Goal: Task Accomplishment & Management: Use online tool/utility

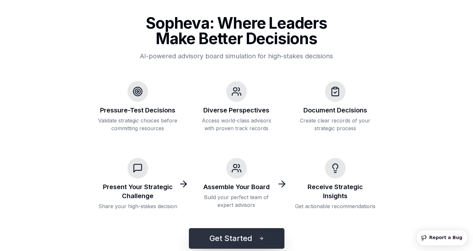
click at [235, 239] on button "Get Started" at bounding box center [237, 238] width 96 height 21
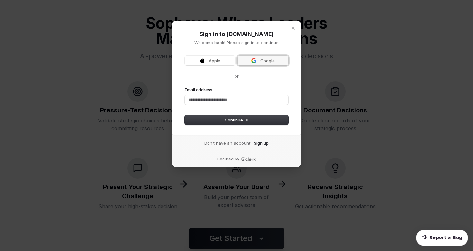
click at [257, 62] on span "Google" at bounding box center [263, 61] width 43 height 6
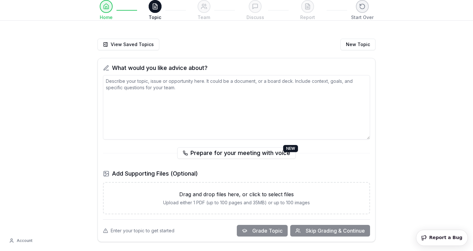
click at [191, 93] on textarea at bounding box center [236, 107] width 267 height 64
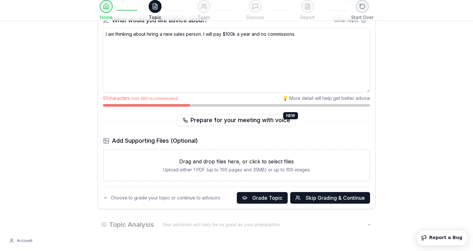
scroll to position [50, 0]
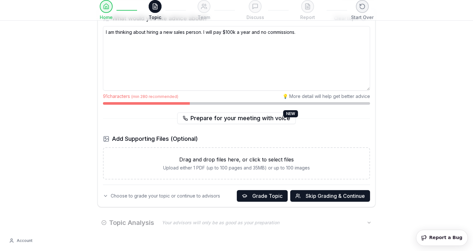
click at [235, 36] on textarea "I am thinking about hiring a new sales person. I will pay $100k a year and no c…" at bounding box center [236, 58] width 267 height 64
click at [255, 195] on span "Grade Topic" at bounding box center [267, 196] width 30 height 8
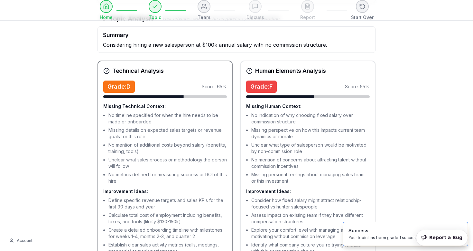
scroll to position [256, 0]
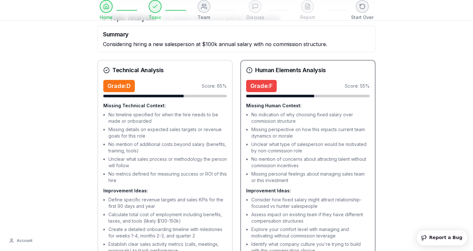
click at [291, 112] on li "No indication of why choosing fixed salary over commission structure" at bounding box center [310, 117] width 118 height 13
click at [304, 127] on li "Missing perspective on how this impacts current team dynamics or morale" at bounding box center [310, 132] width 118 height 13
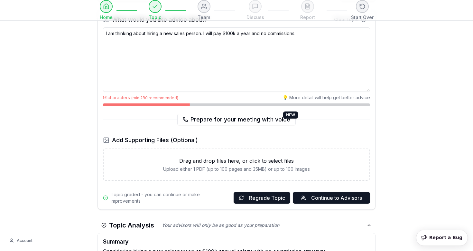
scroll to position [24, 0]
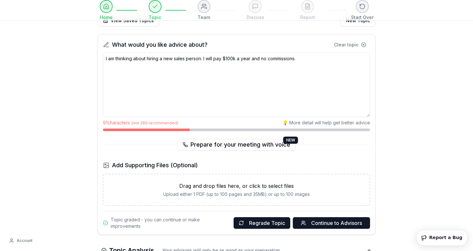
click at [325, 58] on textarea "I am thinking about hiring a new sales person. I will pay $100k a year and no c…" at bounding box center [236, 84] width 267 height 64
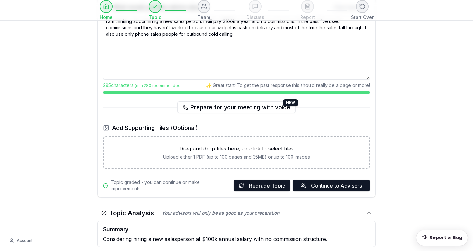
scroll to position [75, 0]
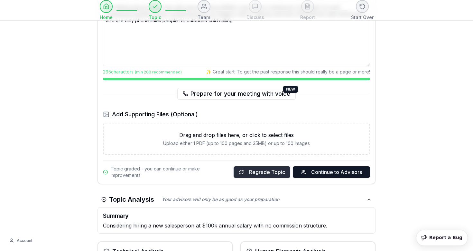
click at [274, 173] on span "Regrade Topic" at bounding box center [267, 172] width 36 height 8
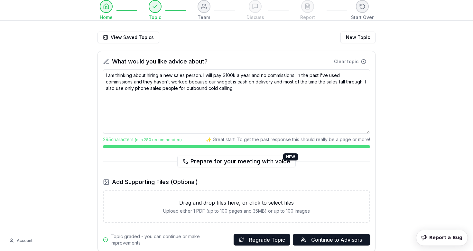
scroll to position [0, 0]
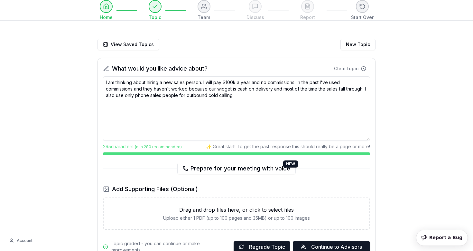
click at [252, 101] on textarea "I am thinking about hiring a new sales person. I will pay $100k a year and no c…" at bounding box center [236, 108] width 267 height 64
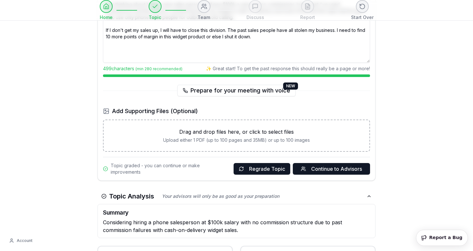
scroll to position [84, 0]
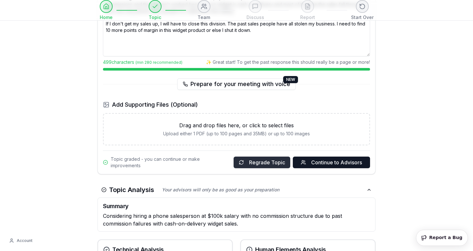
click at [259, 163] on span "Regrade Topic" at bounding box center [267, 162] width 36 height 8
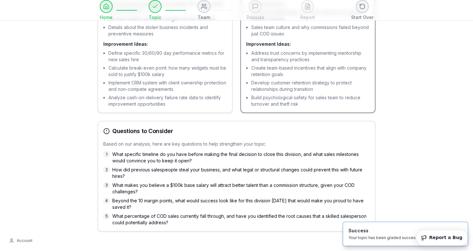
scroll to position [405, 0]
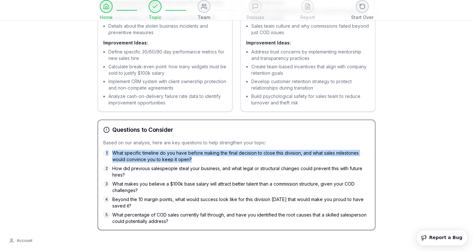
drag, startPoint x: 193, startPoint y: 162, endPoint x: 104, endPoint y: 155, distance: 88.7
click at [104, 155] on li "1 What specific timeline do you have before making the final decision to close …" at bounding box center [236, 156] width 266 height 13
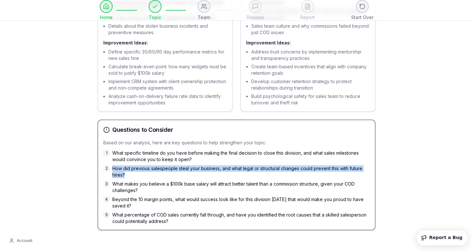
drag, startPoint x: 126, startPoint y: 177, endPoint x: 108, endPoint y: 166, distance: 21.1
click at [108, 166] on li "2 How did previous salespeople steal your business, and what legal or structura…" at bounding box center [236, 171] width 266 height 13
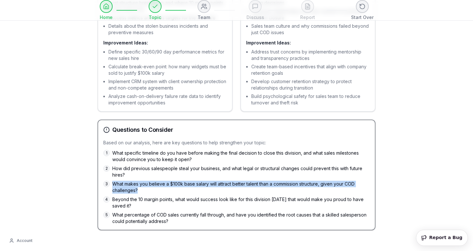
drag, startPoint x: 145, startPoint y: 191, endPoint x: 114, endPoint y: 183, distance: 32.5
click at [114, 183] on span "What makes you believe a $100k base salary will attract better talent than a co…" at bounding box center [240, 186] width 257 height 13
drag, startPoint x: 144, startPoint y: 206, endPoint x: 111, endPoint y: 201, distance: 33.2
click at [111, 201] on li "4 Beyond the 10 margin points, what would success look like for this division i…" at bounding box center [236, 202] width 266 height 13
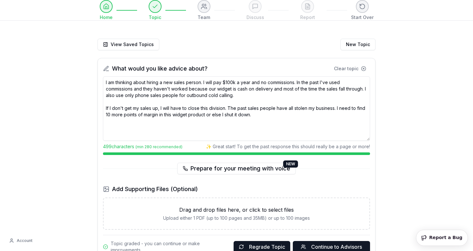
scroll to position [2, 0]
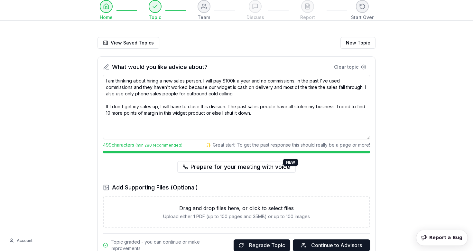
click at [264, 110] on textarea "I am thinking about hiring a new sales person. I will pay $100k a year and no c…" at bounding box center [236, 107] width 267 height 64
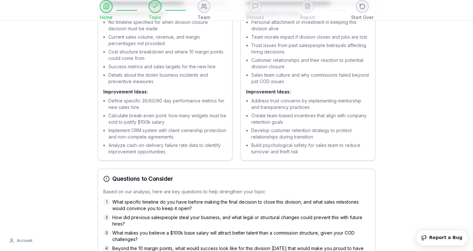
scroll to position [405, 0]
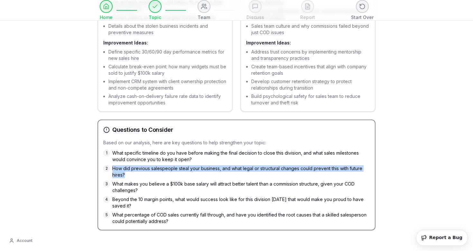
drag, startPoint x: 126, startPoint y: 174, endPoint x: 111, endPoint y: 166, distance: 17.2
click at [111, 166] on li "2 How did previous salespeople steal your business, and what legal or structura…" at bounding box center [236, 171] width 266 height 13
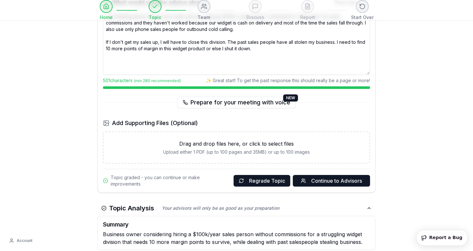
scroll to position [0, 0]
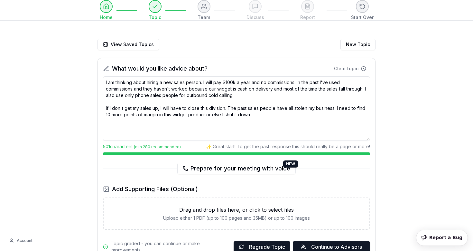
click at [161, 126] on textarea "I am thinking about hiring a new sales person. I will pay $100k a year and no c…" at bounding box center [236, 108] width 267 height 64
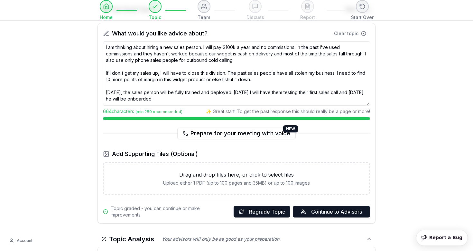
scroll to position [9, 0]
click at [257, 208] on span "Regrade Topic" at bounding box center [267, 211] width 36 height 8
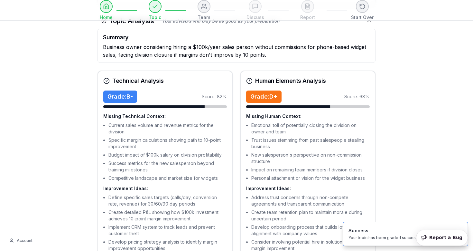
scroll to position [253, 0]
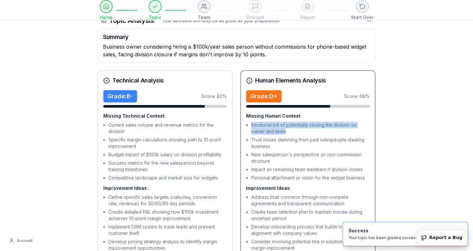
drag, startPoint x: 286, startPoint y: 129, endPoint x: 247, endPoint y: 125, distance: 39.2
click at [251, 124] on li "Emotional toll of potentially closing the division on owner and team" at bounding box center [310, 128] width 118 height 13
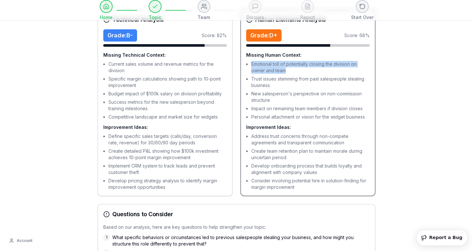
scroll to position [339, 0]
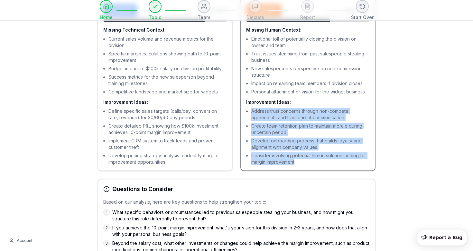
drag, startPoint x: 301, startPoint y: 164, endPoint x: 247, endPoint y: 107, distance: 78.3
click at [247, 108] on ul "Address trust concerns through non-compete agreements and transparent communica…" at bounding box center [308, 136] width 124 height 57
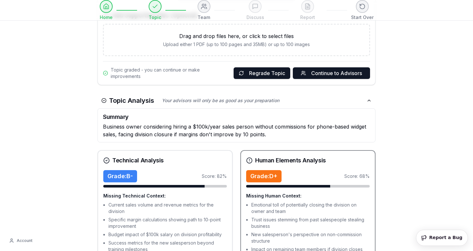
scroll to position [0, 0]
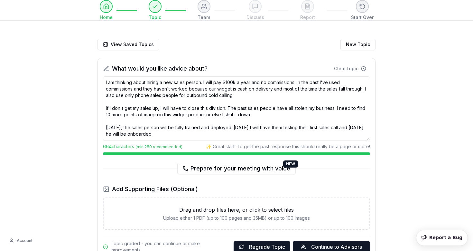
click at [211, 126] on textarea "I am thinking about hiring a new sales person. I will pay $100k a year and no c…" at bounding box center [236, 108] width 267 height 64
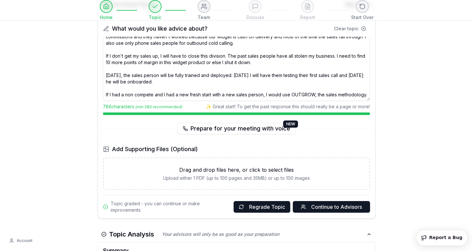
scroll to position [49, 0]
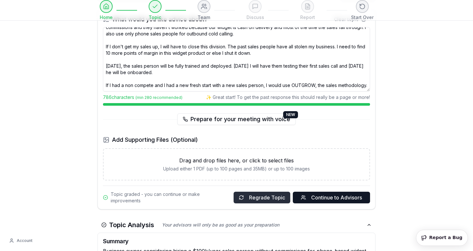
click at [267, 199] on span "Regrade Topic" at bounding box center [267, 197] width 36 height 8
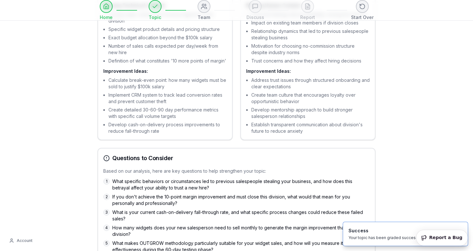
scroll to position [371, 0]
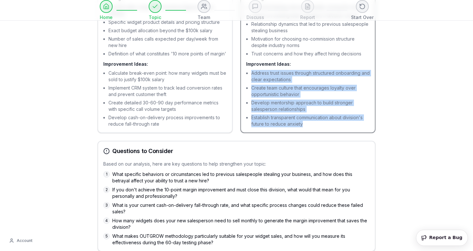
drag, startPoint x: 310, startPoint y: 131, endPoint x: 245, endPoint y: 73, distance: 86.6
click at [245, 73] on div "Grade: D Score: 65 % Missing Human Context: Personal feelings about potentially…" at bounding box center [308, 53] width 134 height 160
copy ul "Address trust issues through structured onboarding and clear expectations Creat…"
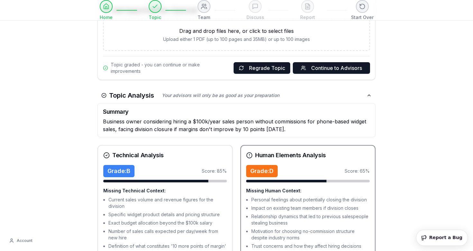
scroll to position [0, 0]
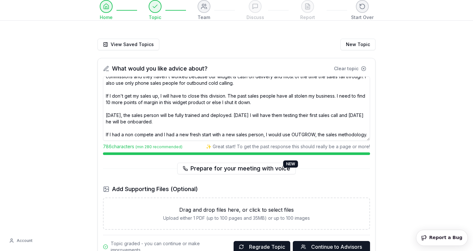
click at [164, 127] on textarea "I am thinking about hiring a new sales person. I will pay $100k a year and no c…" at bounding box center [236, 108] width 267 height 64
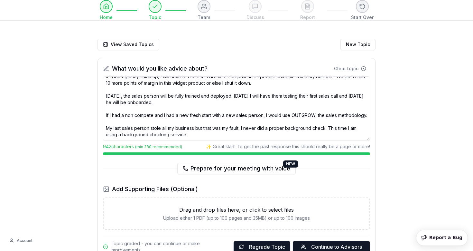
type textarea "I am thinking about hiring a new sales person. I will pay $100k a year and no c…"
click at [334, 193] on div "Add Supporting Files (Optional)" at bounding box center [236, 188] width 267 height 9
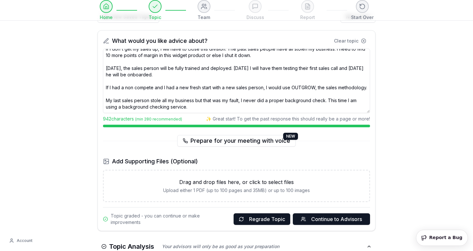
scroll to position [69, 0]
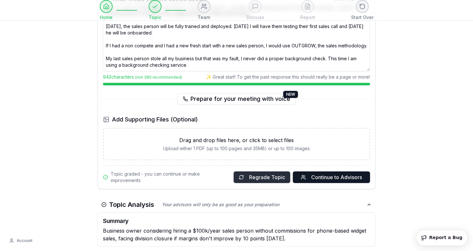
click at [257, 179] on span "Regrade Topic" at bounding box center [267, 177] width 36 height 8
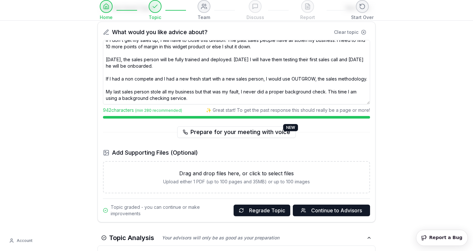
scroll to position [0, 0]
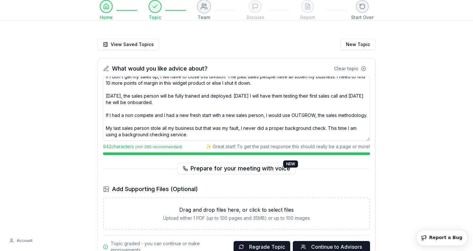
click at [200, 6] on button at bounding box center [204, 6] width 14 height 14
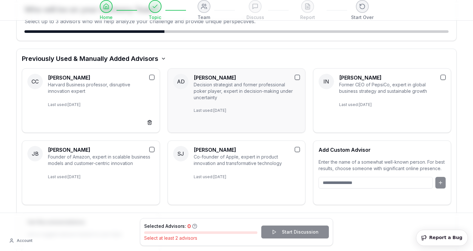
scroll to position [27, 0]
click at [344, 179] on input at bounding box center [375, 182] width 114 height 12
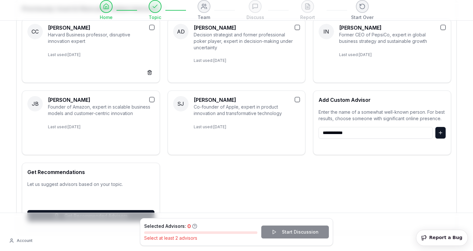
scroll to position [77, 0]
type input "**********"
click at [441, 132] on button at bounding box center [440, 132] width 10 height 12
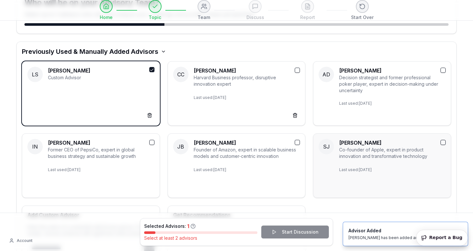
scroll to position [1, 0]
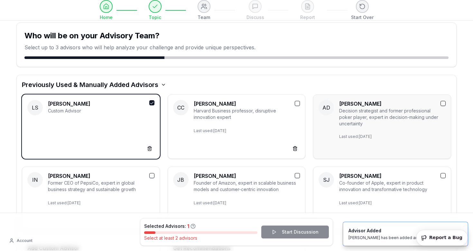
click at [443, 103] on button "button" at bounding box center [442, 103] width 5 height 5
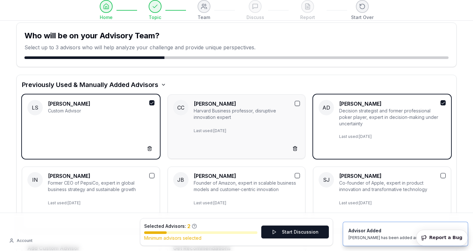
click at [299, 102] on button "button" at bounding box center [297, 103] width 5 height 5
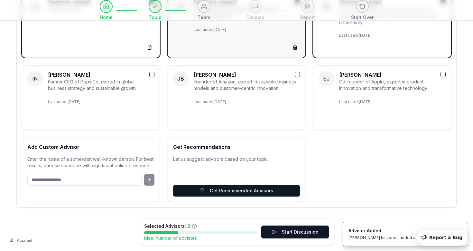
scroll to position [105, 0]
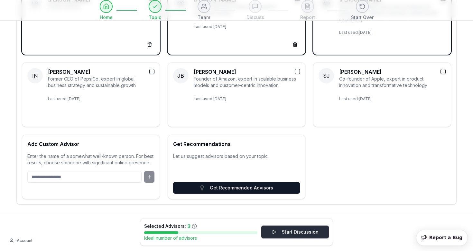
click at [296, 233] on button "Start Discussion" at bounding box center [295, 231] width 68 height 13
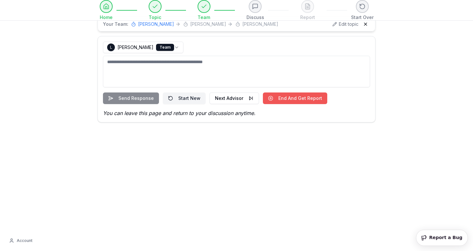
click at [286, 97] on button "End And Get Report" at bounding box center [295, 98] width 64 height 12
click at [177, 47] on html "**********" at bounding box center [236, 125] width 473 height 251
click at [346, 24] on span "Edit topic" at bounding box center [349, 24] width 20 height 6
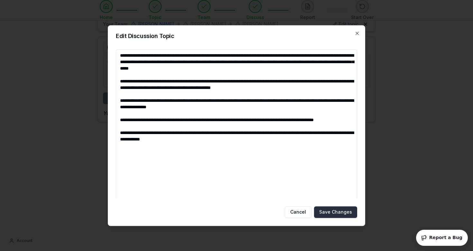
click at [340, 209] on button "Save Changes" at bounding box center [335, 212] width 43 height 12
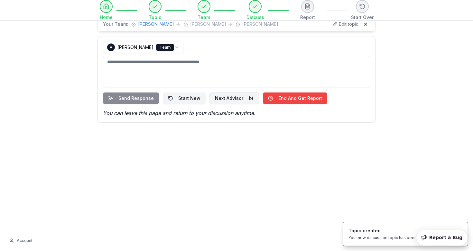
click at [226, 99] on button "Next Advisor" at bounding box center [234, 98] width 50 height 12
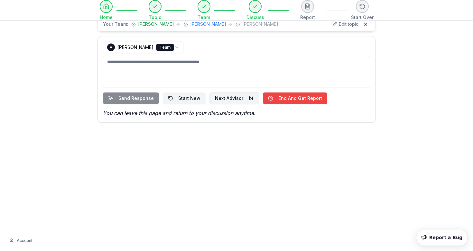
click at [224, 100] on button "Next Advisor" at bounding box center [234, 98] width 50 height 12
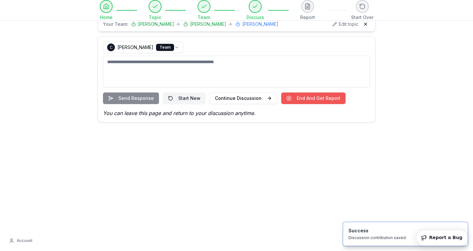
click at [295, 98] on button "End And Get Report" at bounding box center [313, 98] width 64 height 12
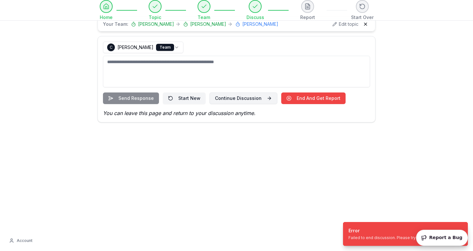
click at [250, 98] on button "Continue Discussion" at bounding box center [243, 98] width 68 height 12
select select "**********"
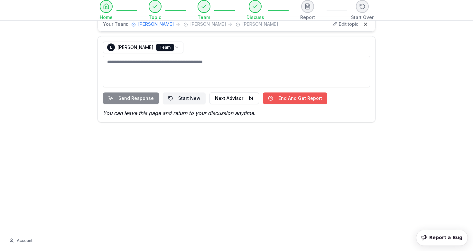
click at [299, 100] on button "End And Get Report" at bounding box center [295, 98] width 64 height 12
click at [342, 25] on span "Edit topic" at bounding box center [349, 24] width 20 height 6
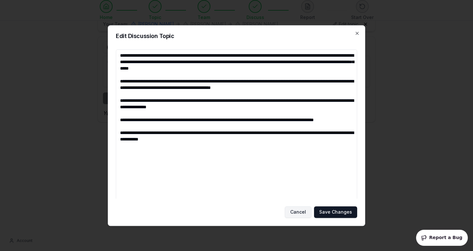
click at [299, 213] on button "Cancel" at bounding box center [298, 212] width 27 height 12
